Goal: Task Accomplishment & Management: Manage account settings

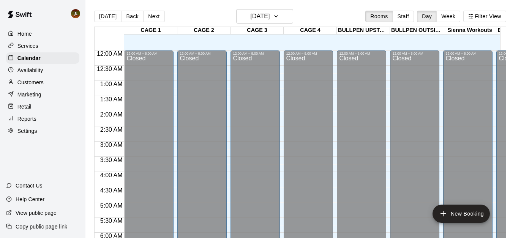
scroll to position [326, 0]
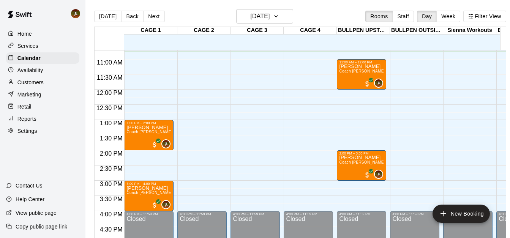
click at [22, 80] on div "Customers" at bounding box center [42, 82] width 73 height 11
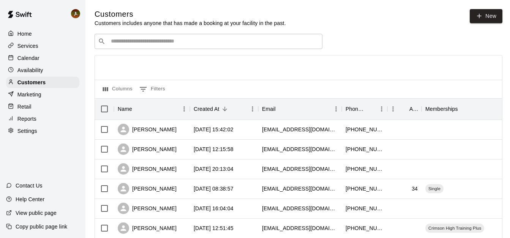
click at [152, 42] on input "Search customers by name or email" at bounding box center [214, 42] width 210 height 8
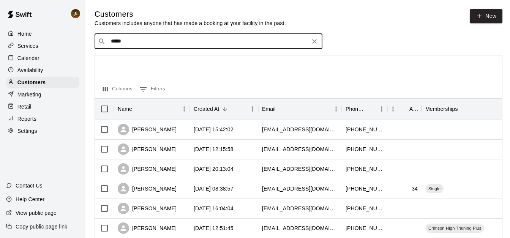
type input "*****"
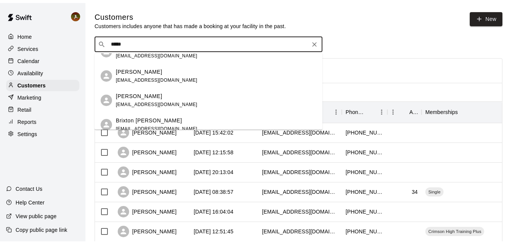
scroll to position [44, 0]
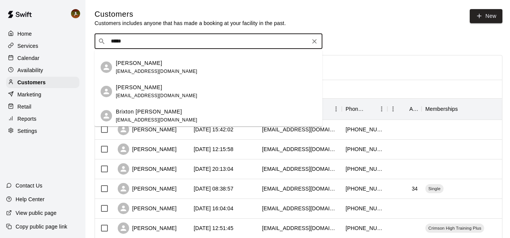
click at [149, 92] on div "[PERSON_NAME] [EMAIL_ADDRESS][DOMAIN_NAME]" at bounding box center [157, 92] width 82 height 16
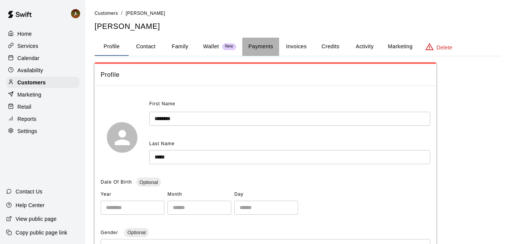
click at [265, 44] on button "Payments" at bounding box center [260, 47] width 37 height 18
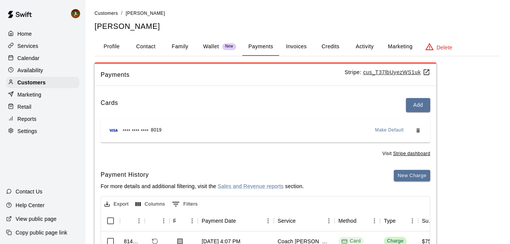
click at [299, 48] on button "Invoices" at bounding box center [296, 47] width 34 height 18
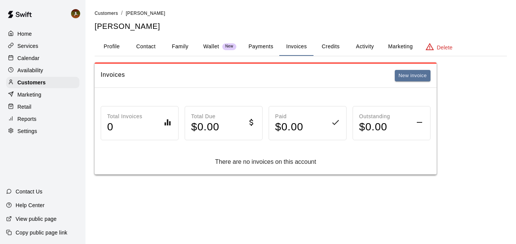
click at [273, 47] on button "Payments" at bounding box center [260, 47] width 37 height 18
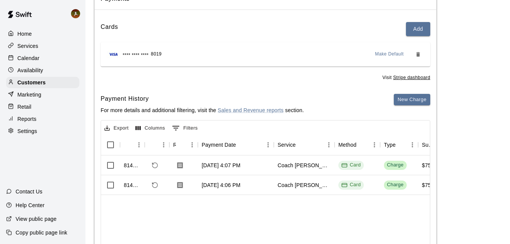
scroll to position [114, 0]
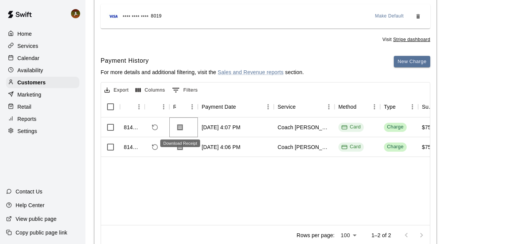
click at [183, 129] on icon "Download Receipt" at bounding box center [180, 127] width 8 height 8
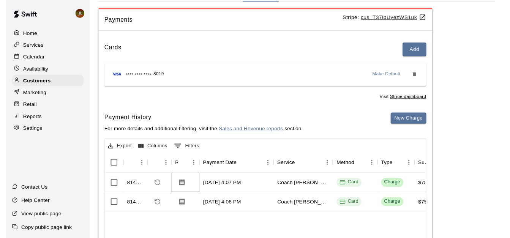
scroll to position [0, 0]
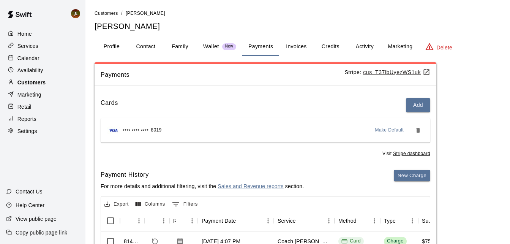
click at [32, 86] on p "Customers" at bounding box center [31, 83] width 28 height 8
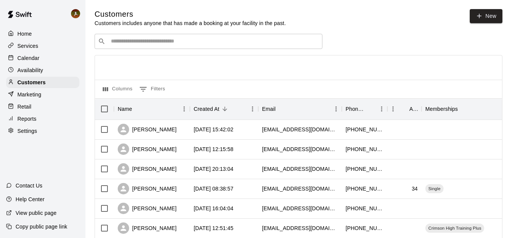
click at [21, 44] on p "Services" at bounding box center [27, 46] width 21 height 8
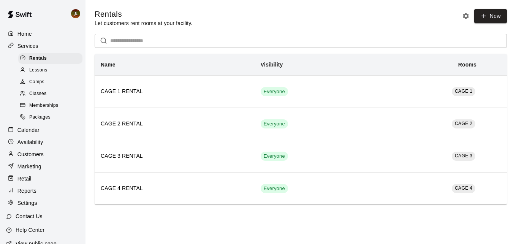
click at [27, 37] on p "Home" at bounding box center [24, 34] width 14 height 8
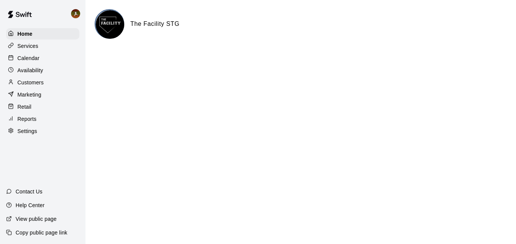
click at [35, 58] on p "Calendar" at bounding box center [28, 58] width 22 height 8
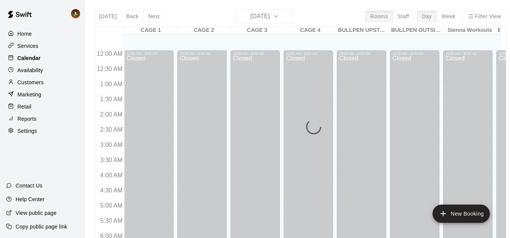
scroll to position [328, 0]
